Goal: Transaction & Acquisition: Download file/media

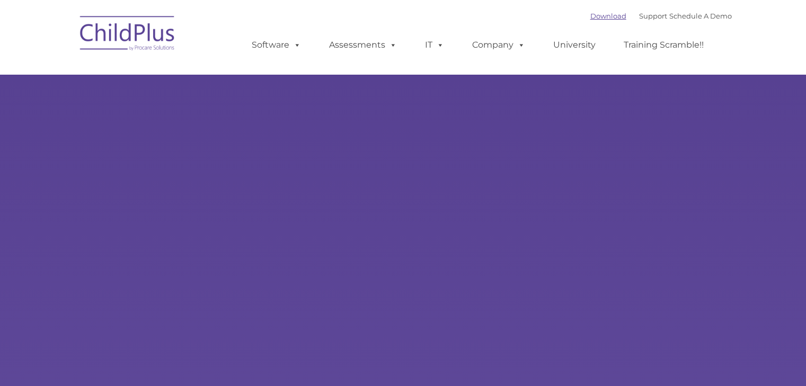
click at [591, 15] on link "Download" at bounding box center [608, 16] width 36 height 8
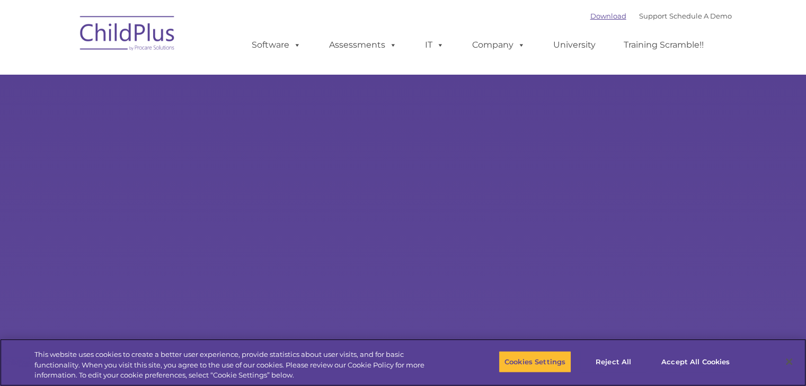
select select "MEDIUM"
